Goal: Book appointment/travel/reservation

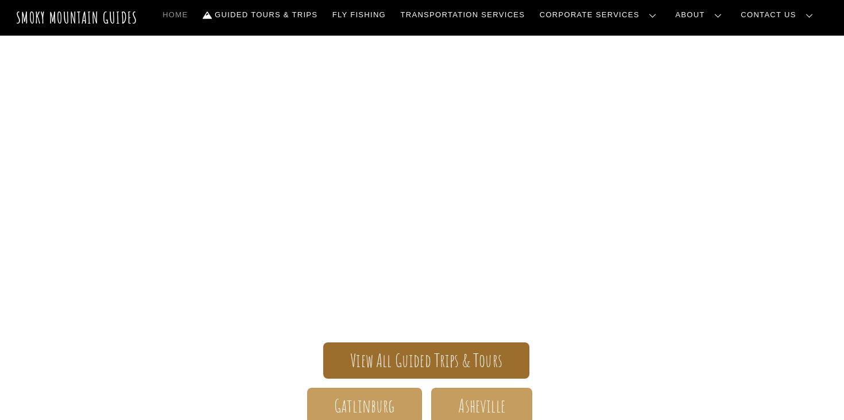
click at [408, 354] on span "View All Guided Trips & Tours" at bounding box center [426, 360] width 152 height 12
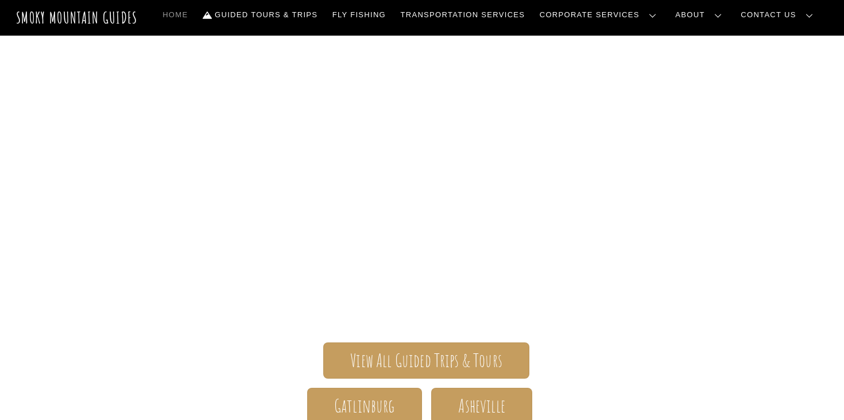
scroll to position [34, 0]
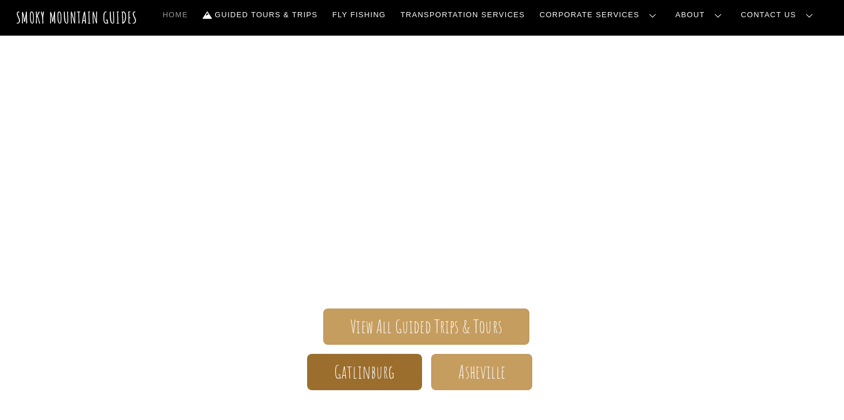
click at [355, 370] on span "Gatlinburg" at bounding box center [364, 372] width 61 height 12
click at [366, 366] on span "Gatlinburg" at bounding box center [364, 372] width 61 height 12
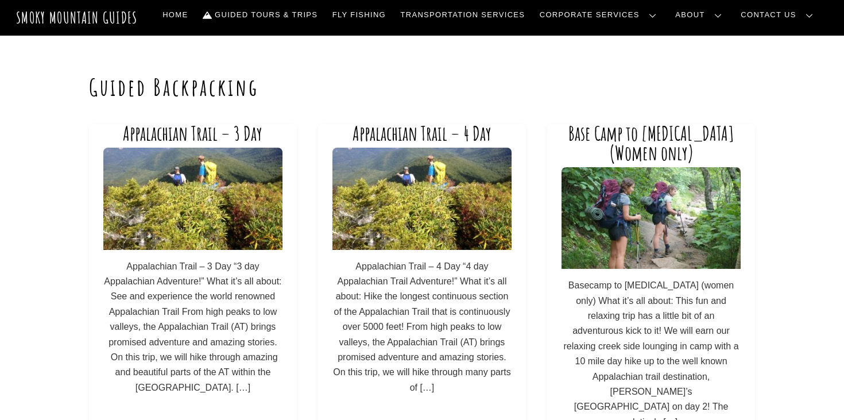
click at [276, 298] on p "Appalachian Trail – 3 Day “3 day Appalachian Adventure!” What it’s all about: S…" at bounding box center [192, 327] width 179 height 137
click at [278, 319] on p "Appalachian Trail – 3 Day “3 day Appalachian Adventure!” What it’s all about: S…" at bounding box center [192, 327] width 179 height 137
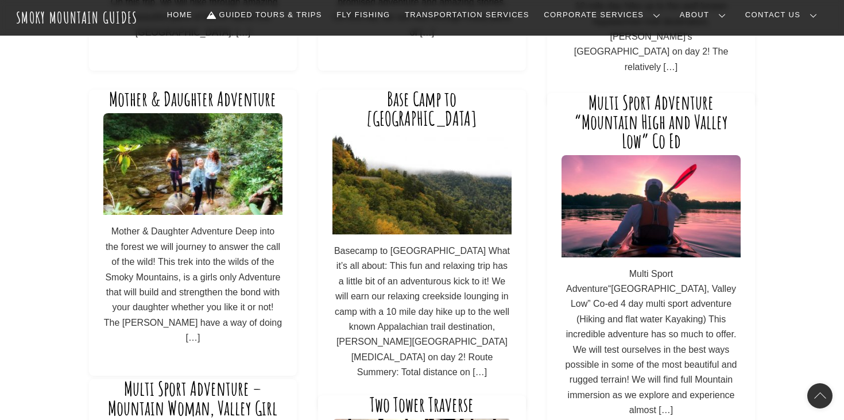
scroll to position [467, 0]
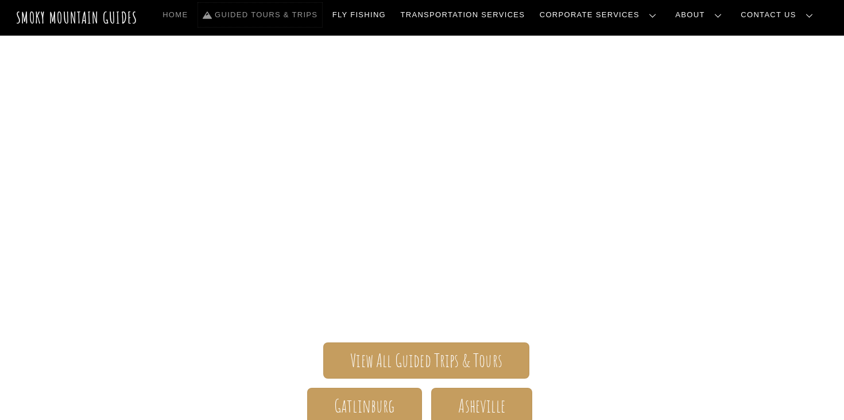
click at [304, 21] on link "Guided Tours & Trips" at bounding box center [260, 15] width 124 height 24
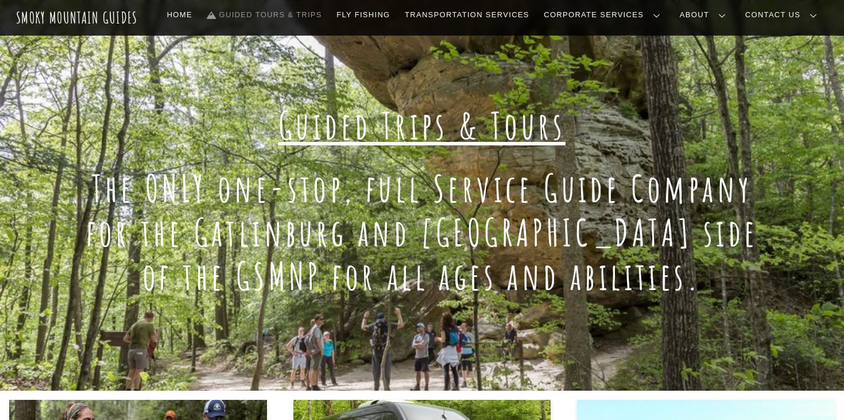
scroll to position [108, 0]
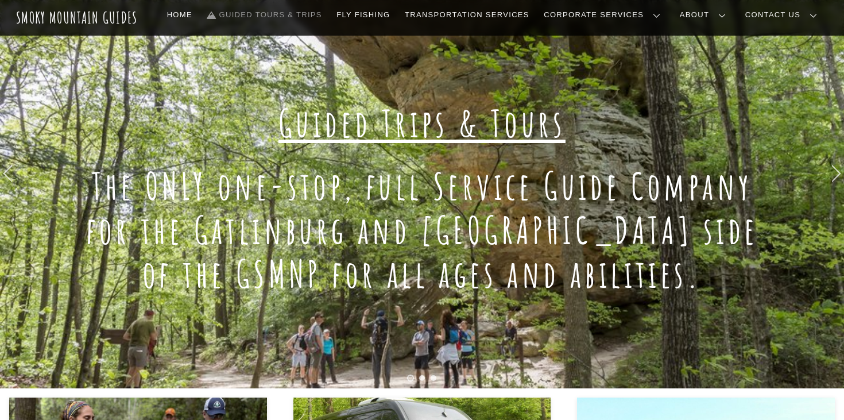
click at [289, 164] on h1 "The ONLY one-stop, full Service Guide Company for the Gatlinburg and [GEOGRAPHI…" at bounding box center [421, 230] width 697 height 132
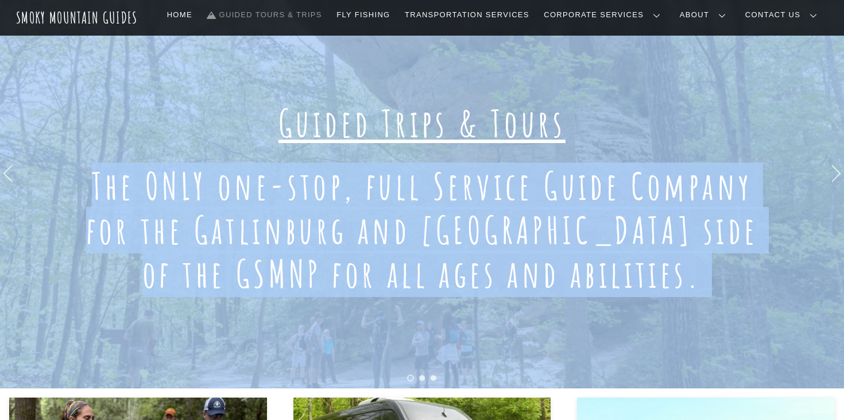
click at [289, 179] on h1 "The ONLY one-stop, full Service Guide Company for the Gatlinburg and [GEOGRAPHI…" at bounding box center [421, 230] width 697 height 132
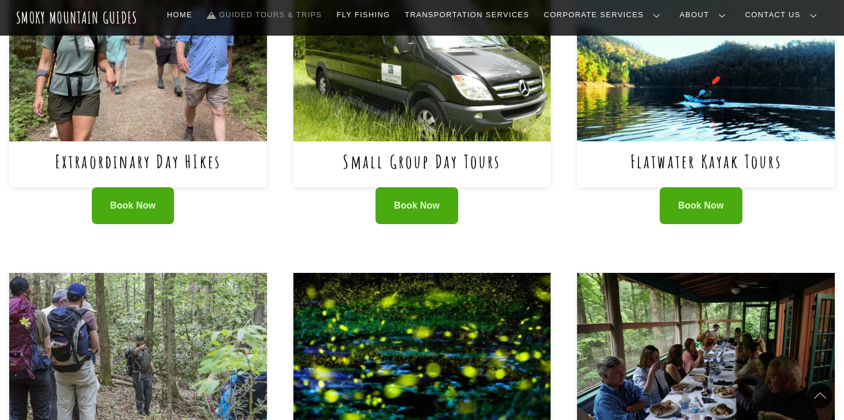
scroll to position [608, 0]
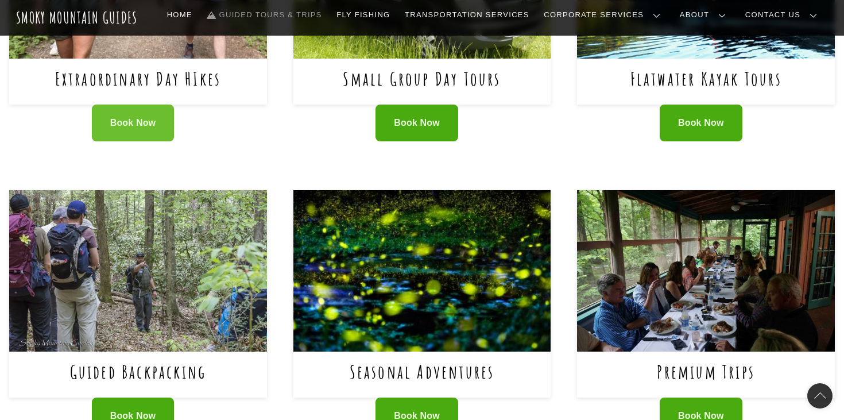
click at [137, 136] on link "Book Now" at bounding box center [133, 122] width 83 height 37
click at [79, 64] on div "Extraordinary Day HIkes" at bounding box center [138, 82] width 258 height 46
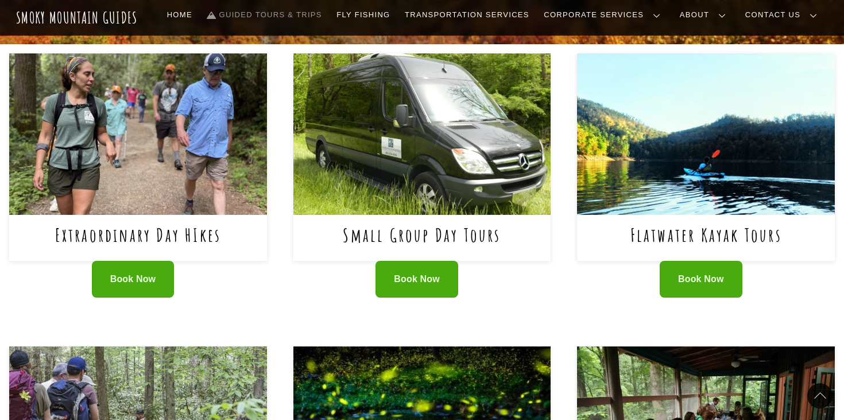
scroll to position [311, 0]
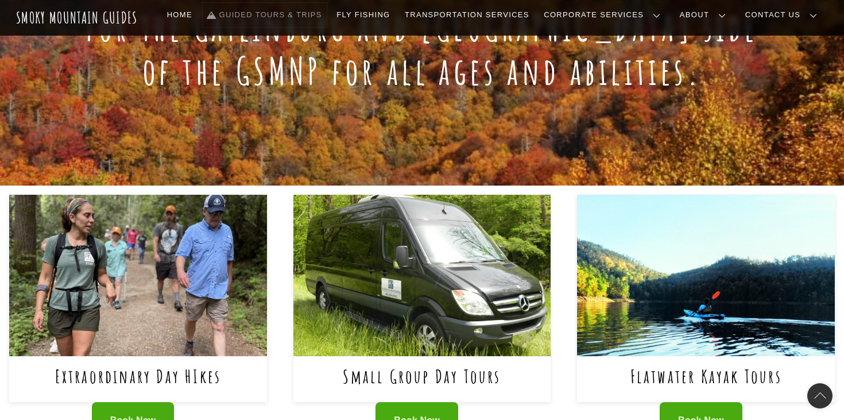
click at [327, 12] on link "Guided Tours & Trips" at bounding box center [265, 15] width 124 height 24
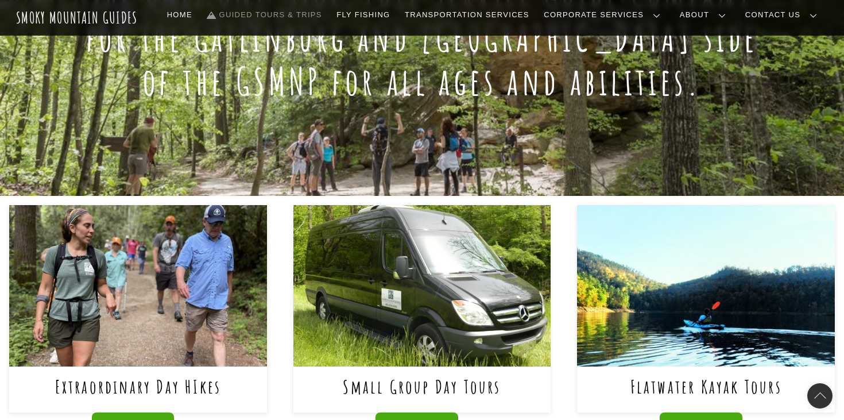
scroll to position [365, 0]
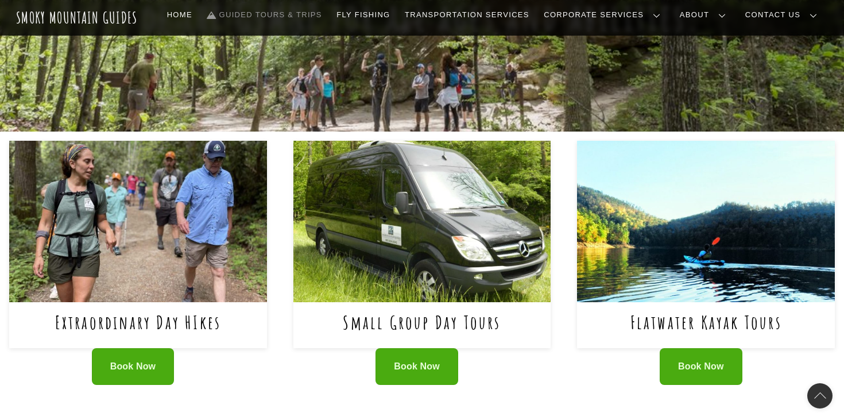
click at [139, 346] on div "Extraordinary Day HIkes" at bounding box center [138, 325] width 258 height 46
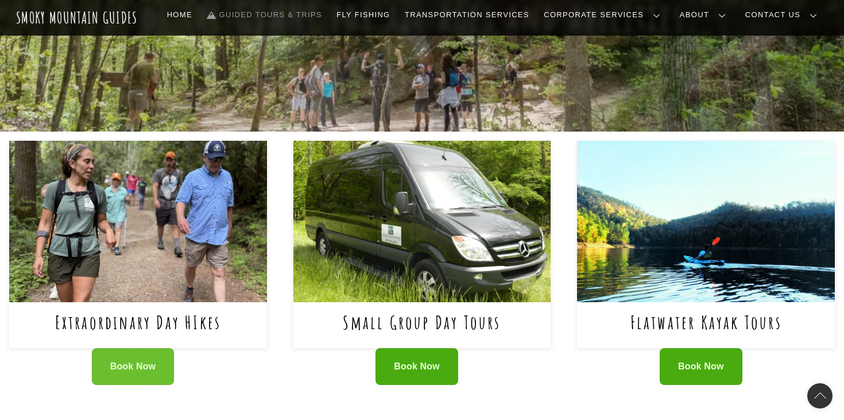
click at [138, 363] on span "Book Now" at bounding box center [133, 367] width 46 height 12
